Goal: Transaction & Acquisition: Purchase product/service

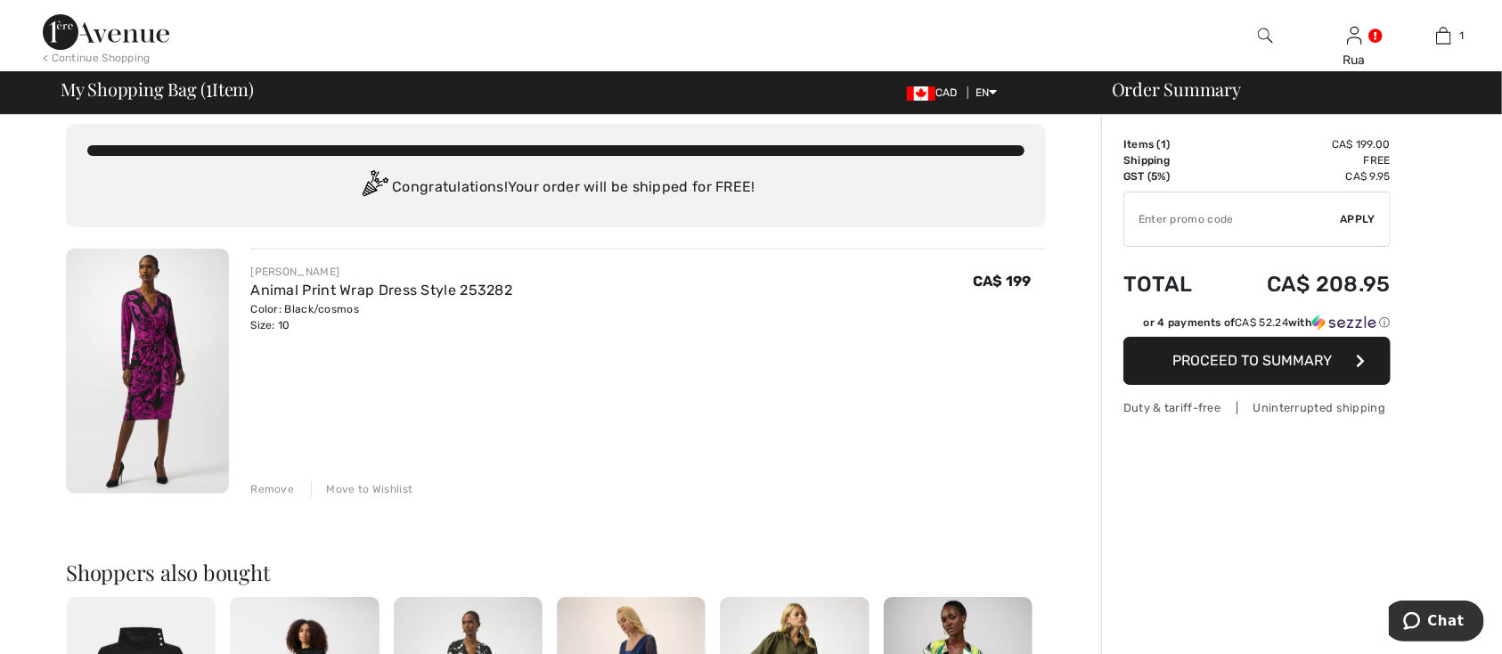
scroll to position [2, 0]
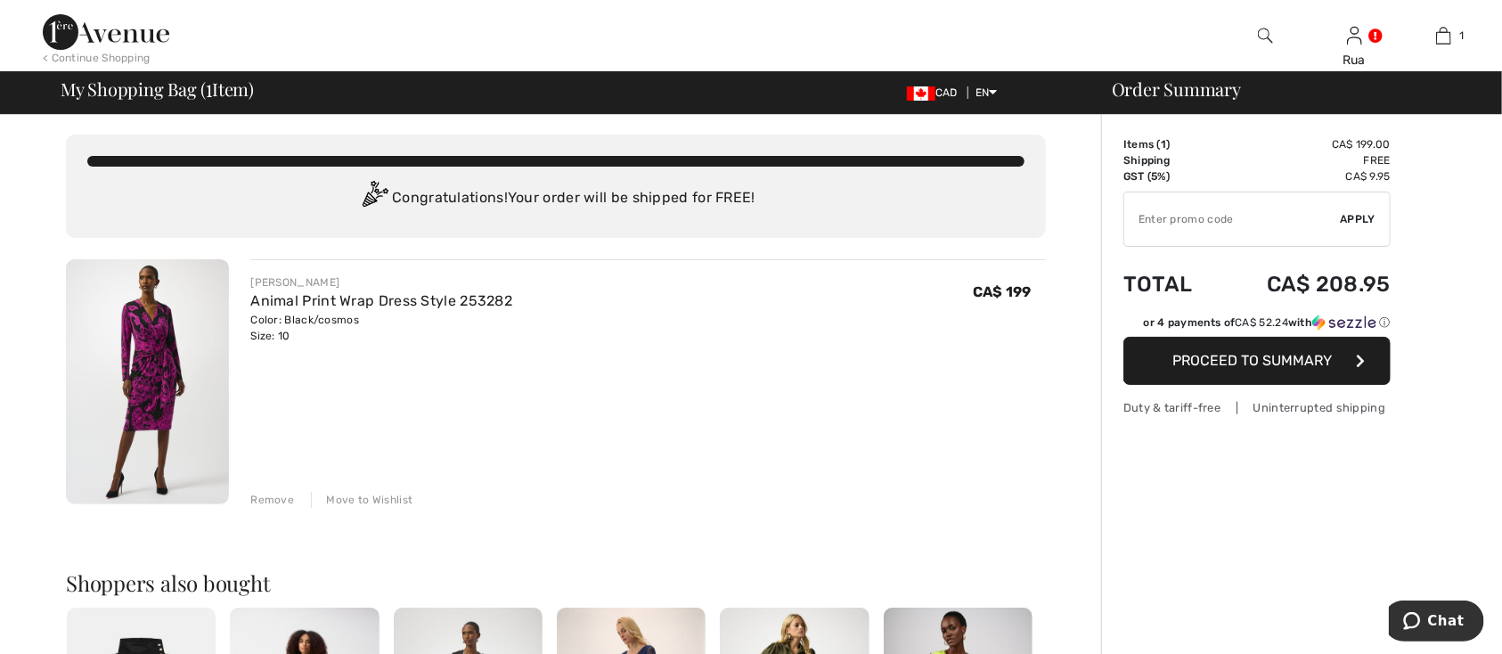
click at [1250, 367] on span "Proceed to Summary" at bounding box center [1252, 360] width 159 height 17
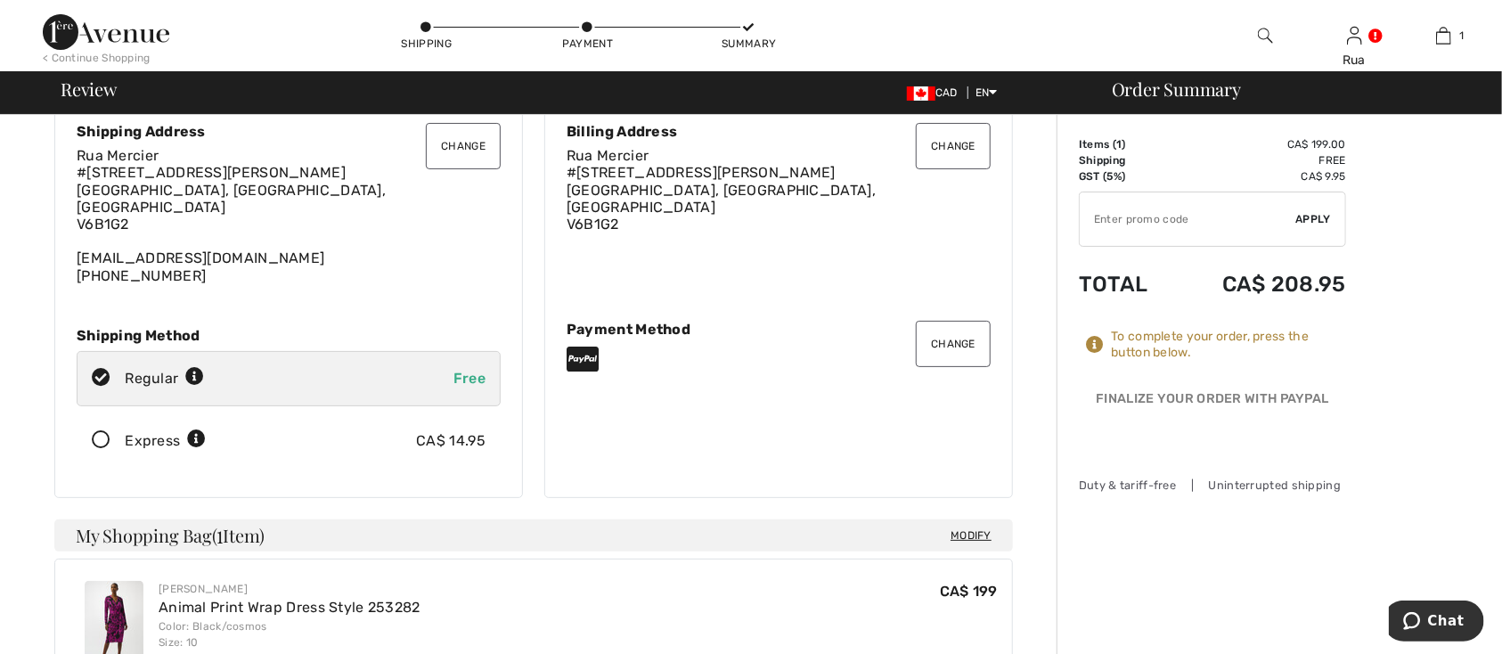
scroll to position [74, 0]
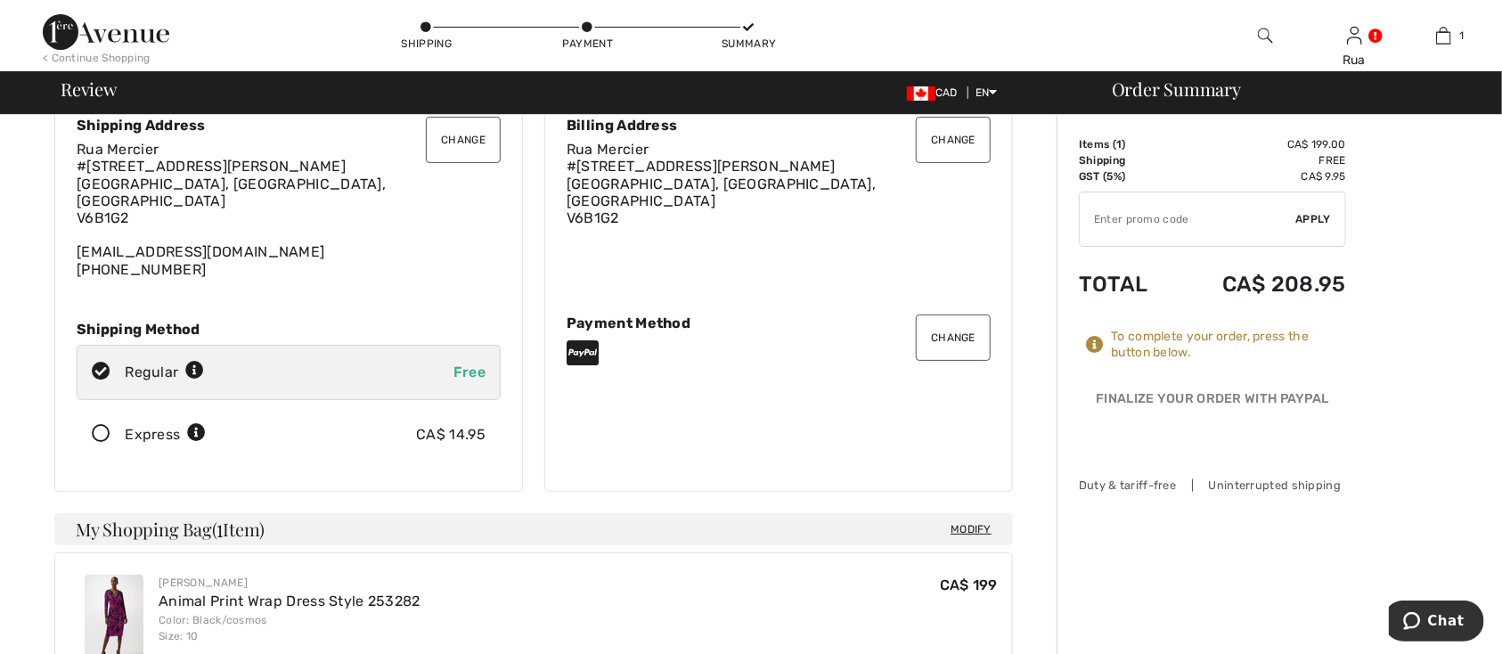
click at [588, 343] on icon at bounding box center [582, 352] width 32 height 29
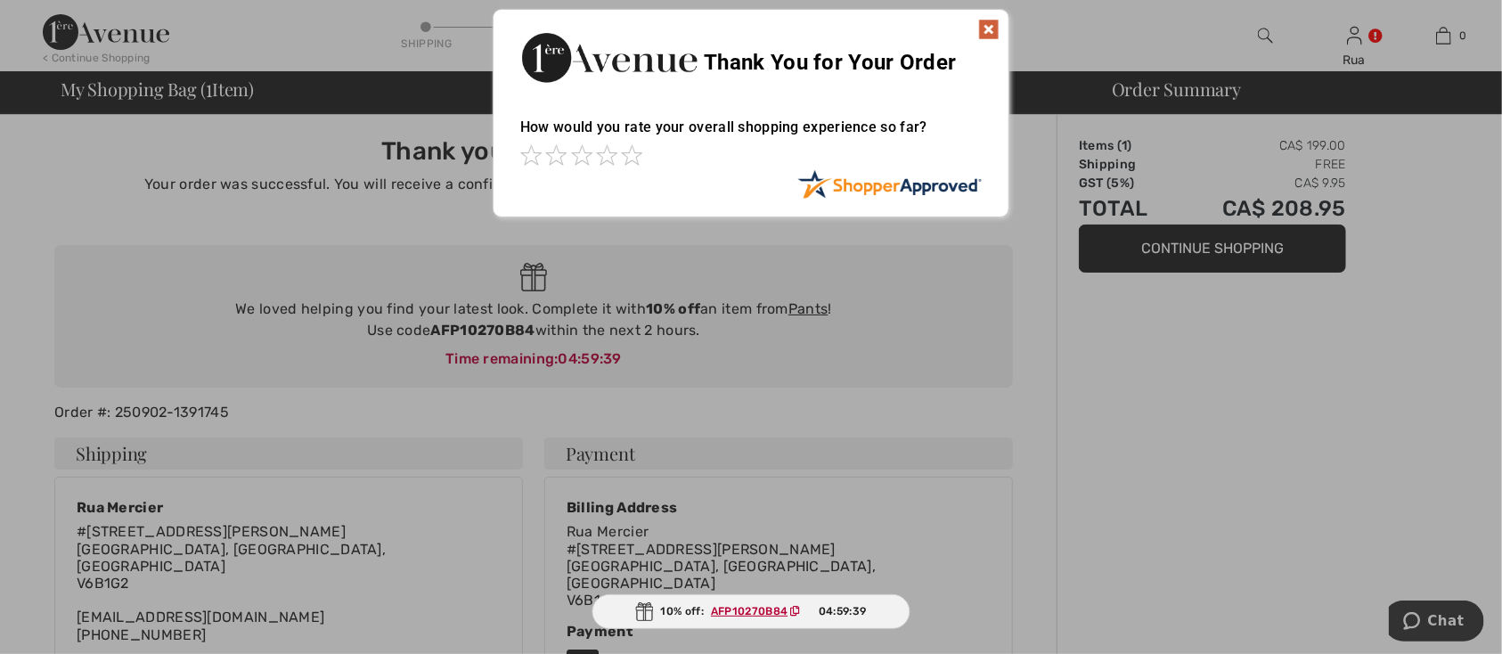
click at [806, 301] on div at bounding box center [751, 327] width 1502 height 654
click at [990, 25] on img at bounding box center [988, 29] width 21 height 21
